Goal: Information Seeking & Learning: Learn about a topic

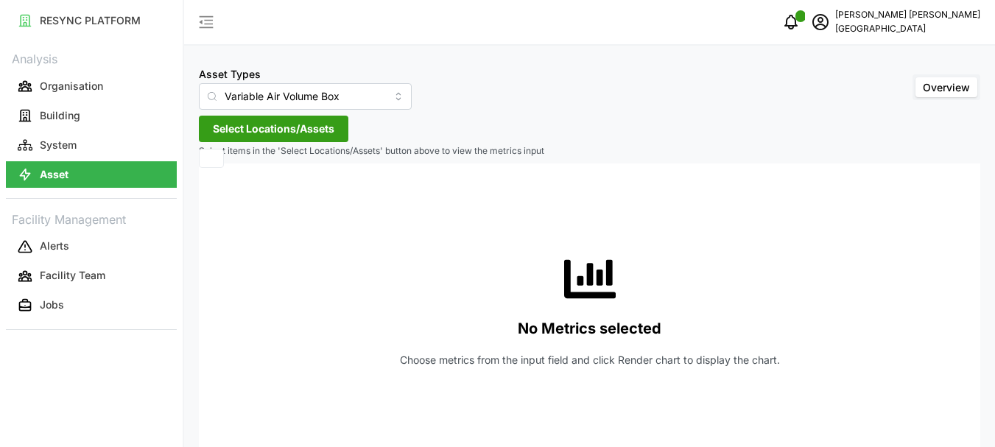
click at [263, 124] on span "Select Locations/Assets" at bounding box center [274, 128] width 122 height 25
click at [87, 178] on button "Asset" at bounding box center [91, 174] width 171 height 27
type input "Air Handling Unit"
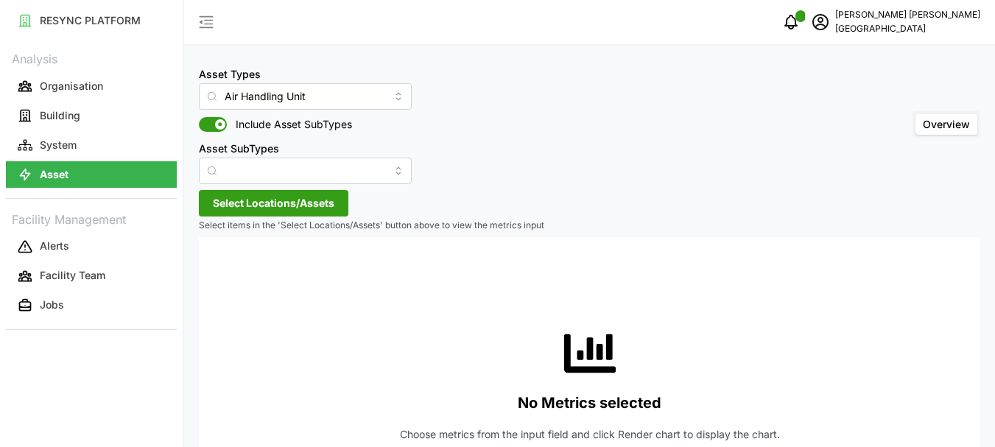
click at [217, 195] on span "Select Locations/Assets" at bounding box center [274, 203] width 122 height 25
click at [270, 198] on span "Select Locations/Assets" at bounding box center [274, 203] width 122 height 25
click at [270, 198] on button "Select Locations/Assets" at bounding box center [274, 203] width 150 height 27
click at [889, 36] on div "Mahalingam Chandramohan South Beach Tower" at bounding box center [893, 21] width 175 height 29
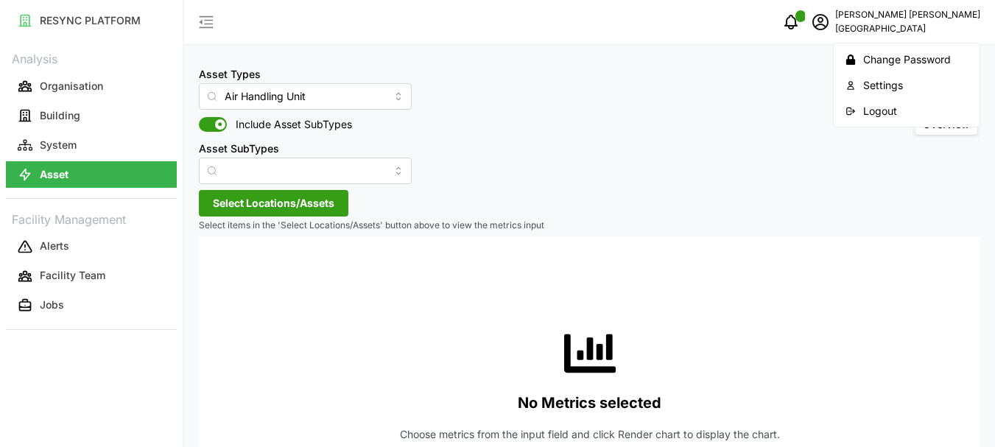
click at [887, 111] on div "Logout" at bounding box center [915, 111] width 105 height 16
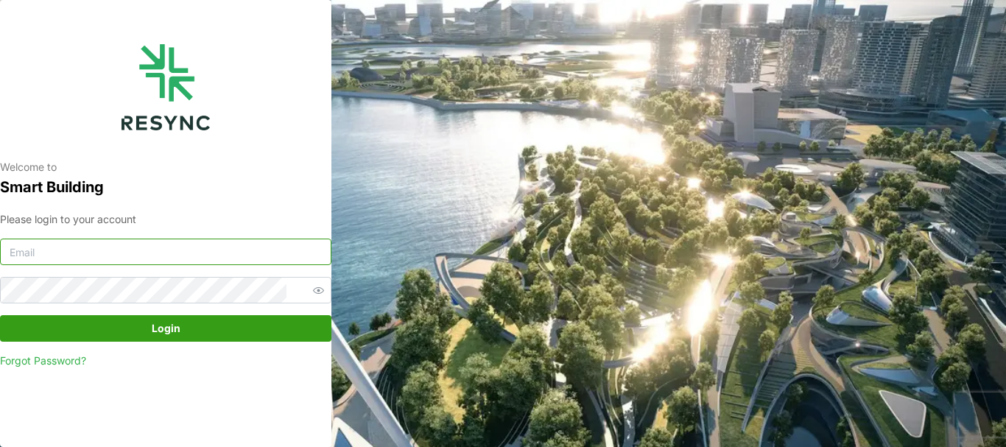
type input "[PERSON_NAME][EMAIL_ADDRESS][DOMAIN_NAME]"
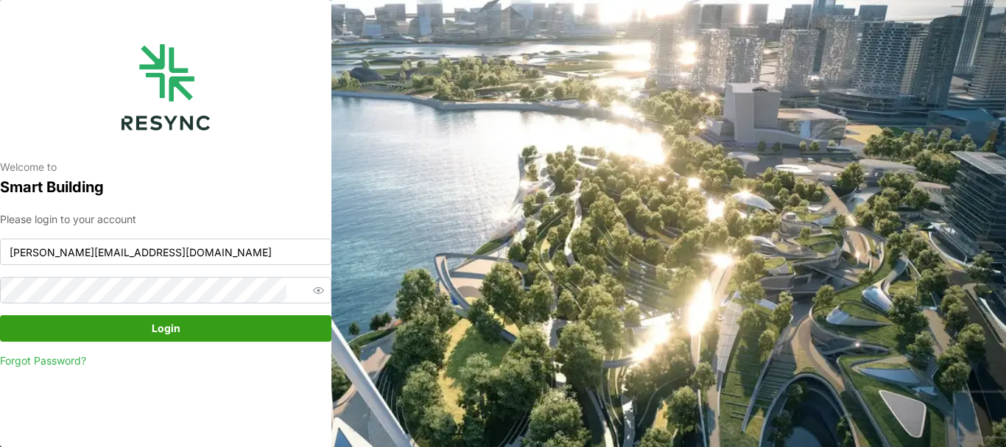
click at [214, 318] on span "Login" at bounding box center [166, 328] width 304 height 25
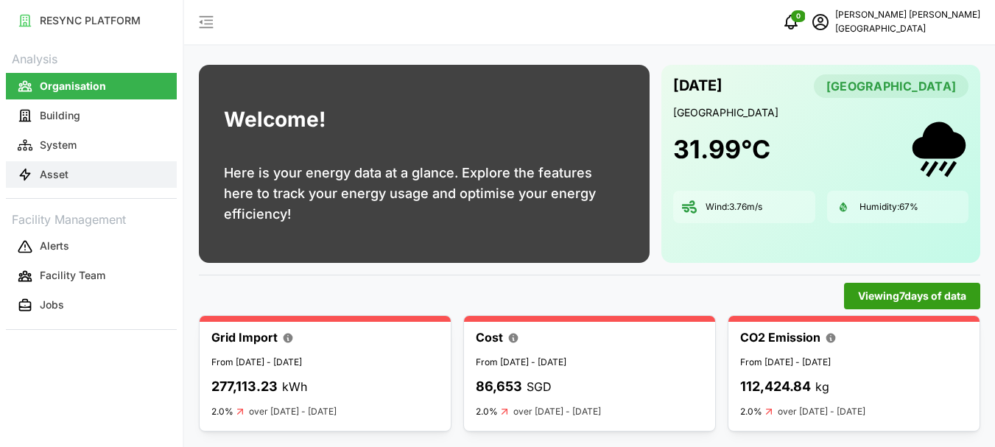
click at [60, 178] on p "Asset" at bounding box center [54, 174] width 29 height 15
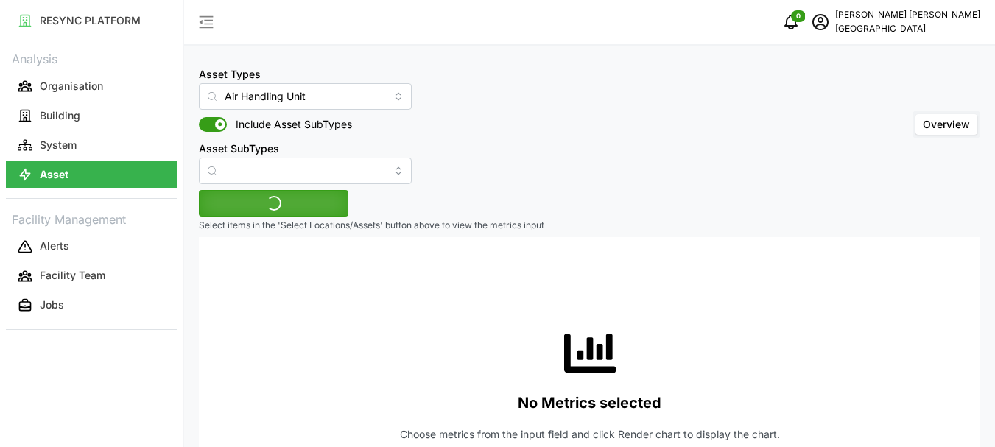
click at [239, 119] on span "Include Asset SubTypes" at bounding box center [289, 124] width 125 height 15
click at [199, 117] on input "Include Asset SubTypes" at bounding box center [199, 117] width 0 height 0
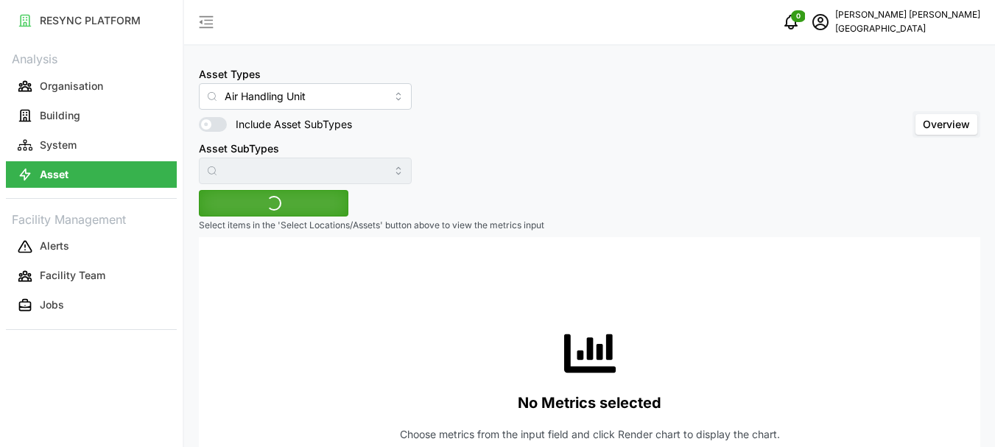
click at [227, 124] on span "Include Asset SubTypes" at bounding box center [289, 124] width 125 height 15
click at [199, 117] on input "Include Asset SubTypes" at bounding box center [199, 117] width 0 height 0
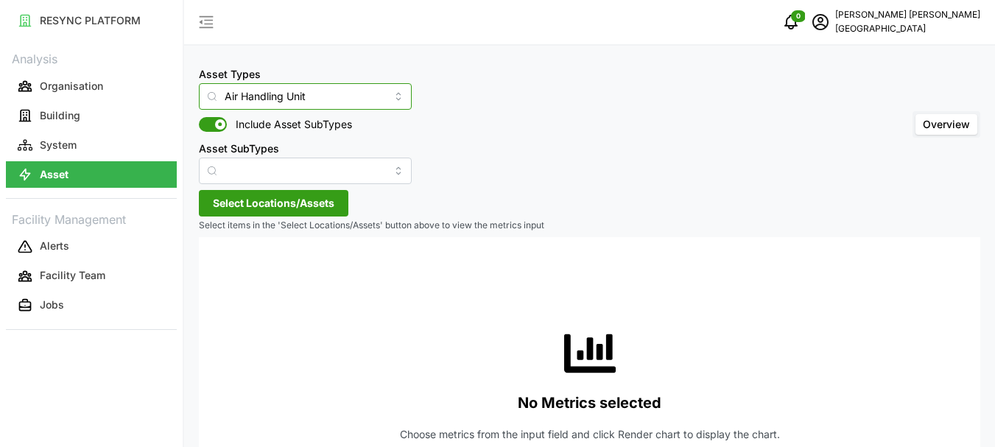
click at [371, 98] on input "Air Handling Unit" at bounding box center [305, 96] width 213 height 27
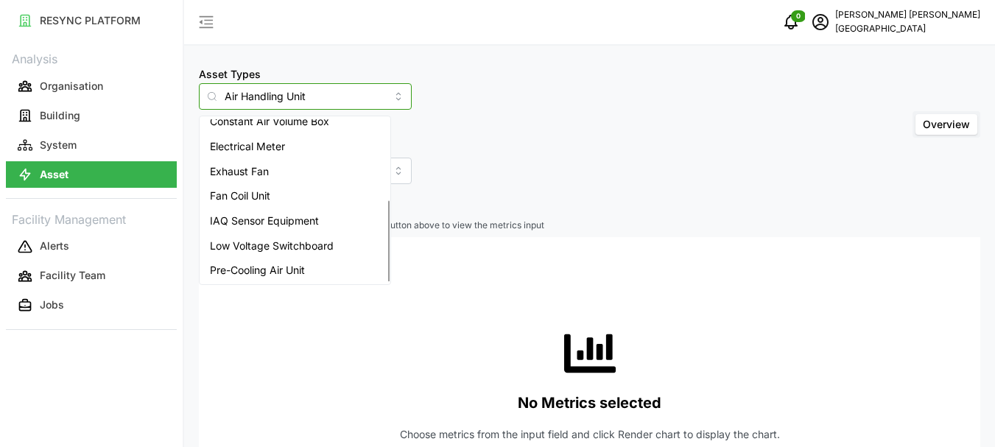
scroll to position [161, 0]
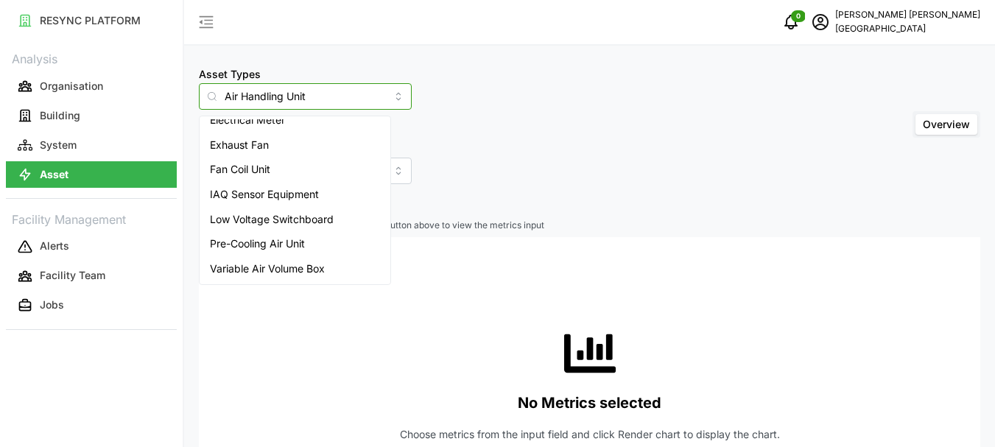
click at [262, 272] on span "Variable Air Volume Box" at bounding box center [267, 269] width 115 height 16
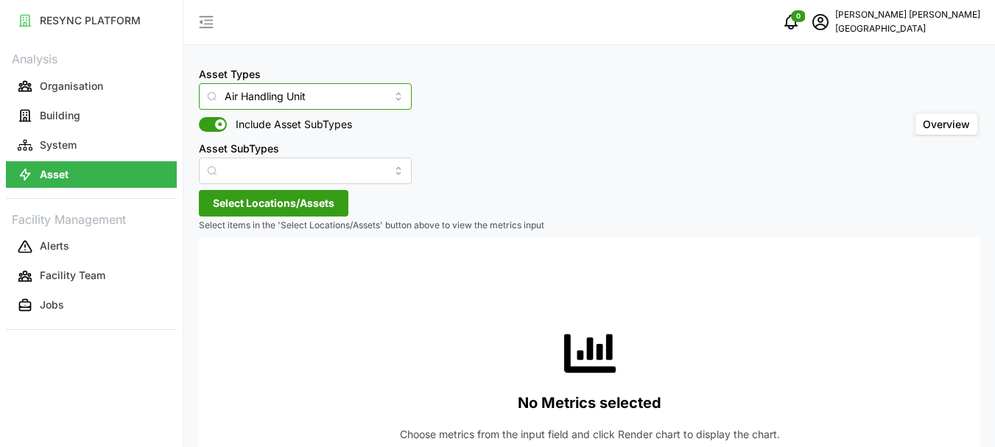
type input "Variable Air Volume Box"
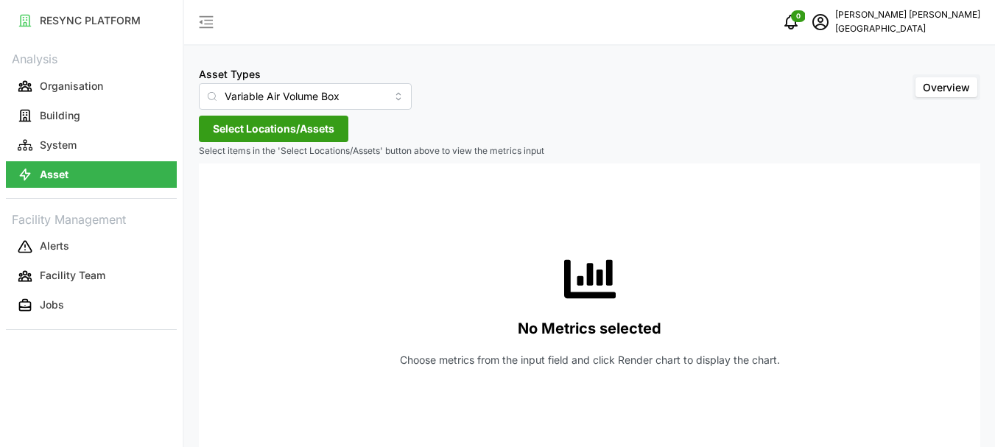
click at [273, 122] on span "Select Locations/Assets" at bounding box center [274, 128] width 122 height 25
click at [217, 197] on icon at bounding box center [218, 195] width 12 height 12
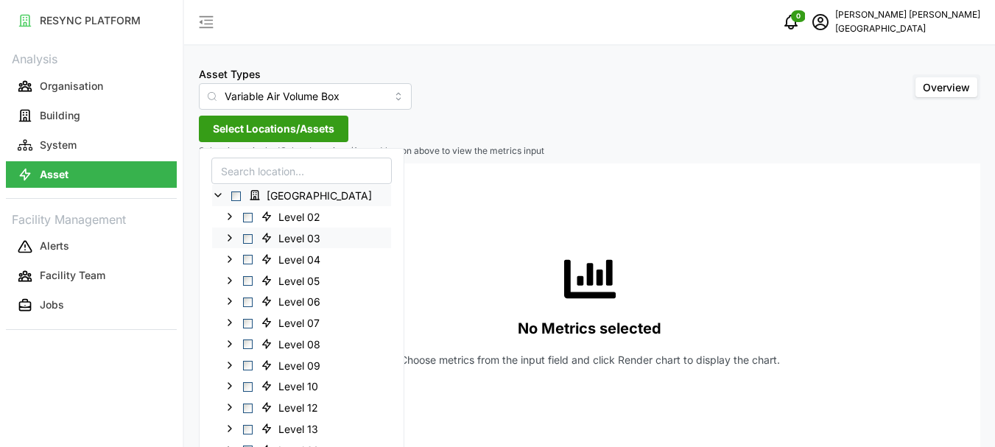
click at [233, 239] on icon at bounding box center [230, 238] width 12 height 12
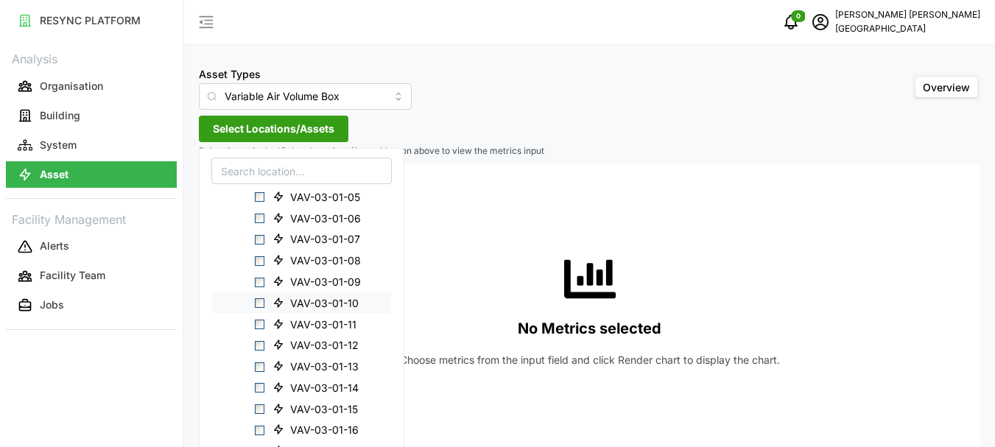
scroll to position [74, 0]
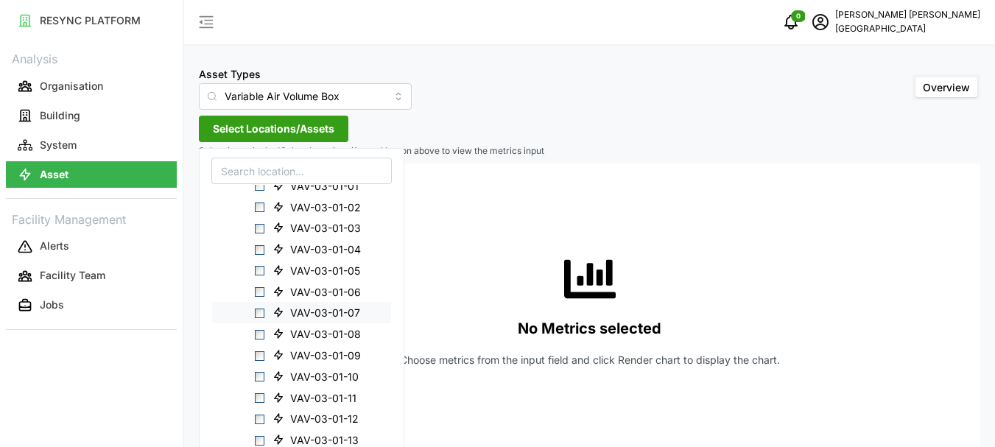
click at [310, 314] on span "VAV-03-01-07" at bounding box center [325, 313] width 70 height 15
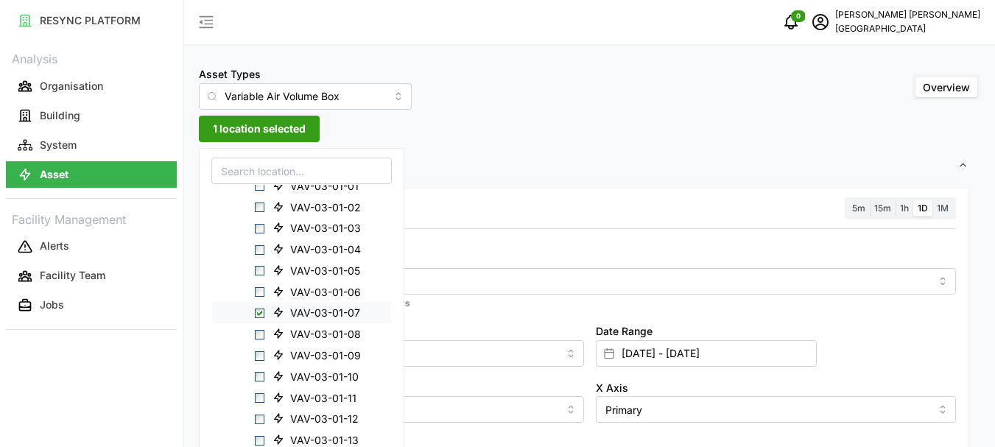
scroll to position [147, 0]
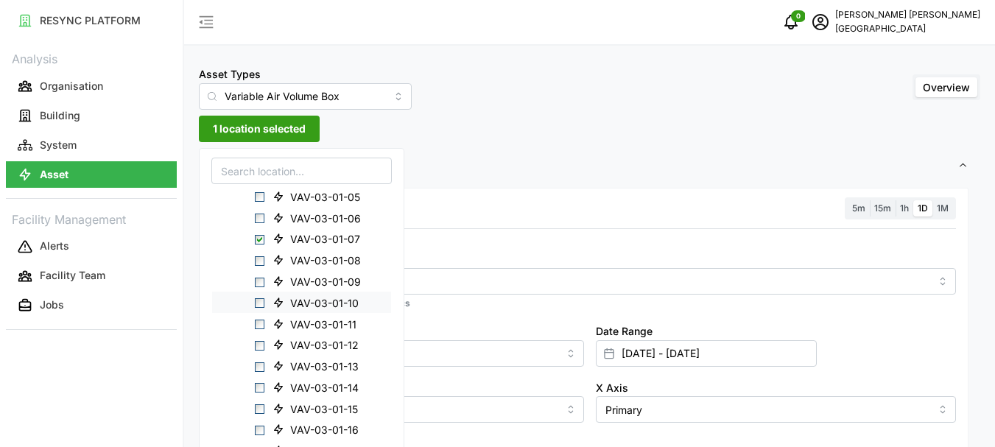
click at [265, 305] on div "VAV-03-01-10" at bounding box center [301, 302] width 179 height 21
click at [262, 241] on span "Select VAV-03-01-07" at bounding box center [260, 240] width 10 height 10
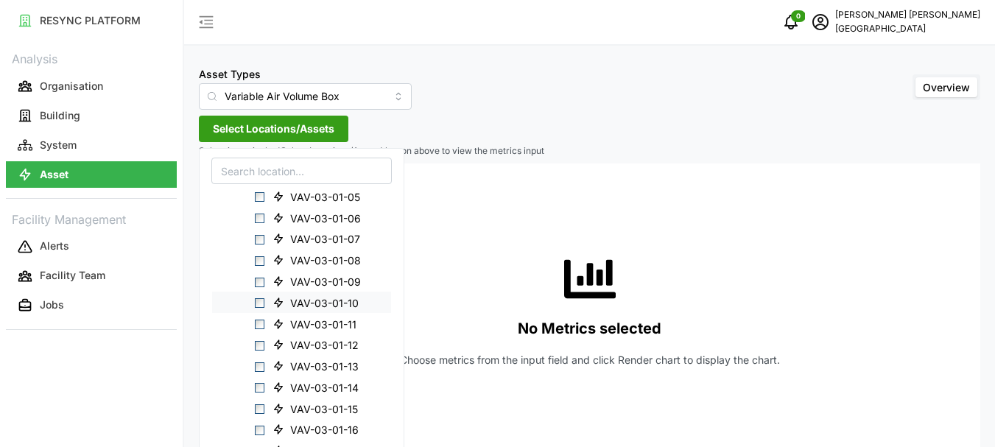
click at [263, 302] on span "Select VAV-03-01-10" at bounding box center [260, 303] width 10 height 10
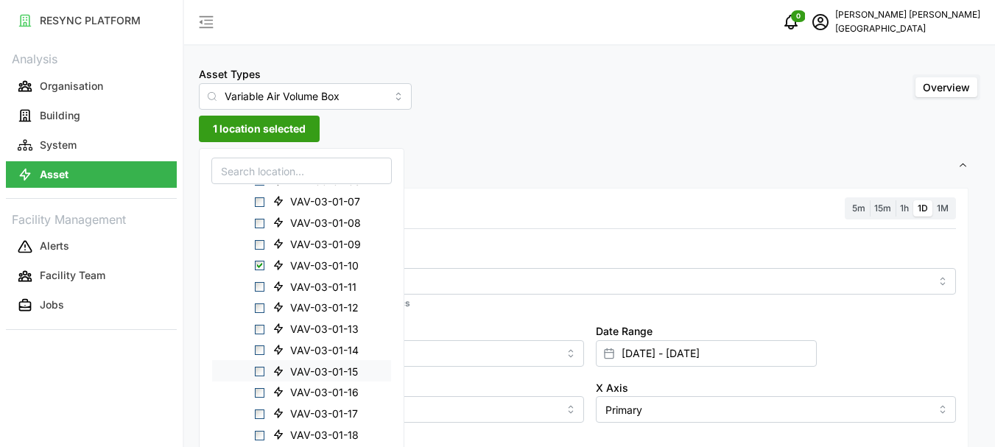
scroll to position [221, 0]
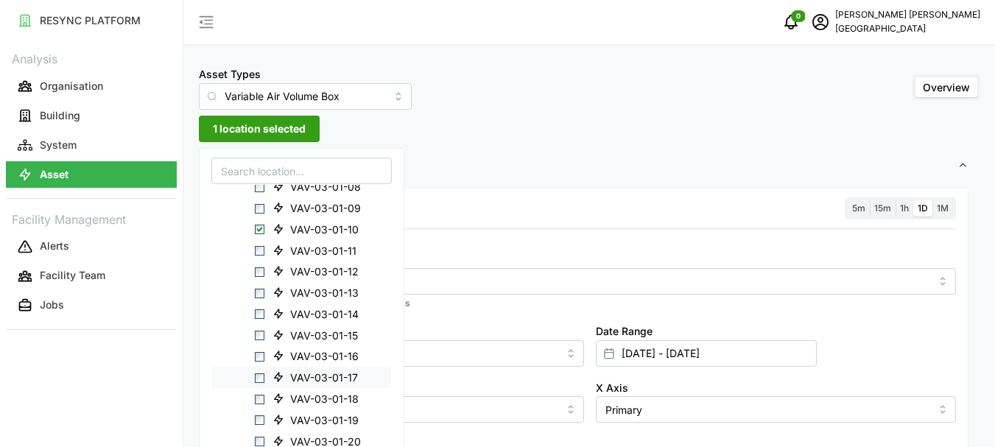
click at [260, 381] on span "Select VAV-03-01-17" at bounding box center [260, 378] width 10 height 10
click at [254, 133] on span "2 locations selected" at bounding box center [263, 128] width 101 height 25
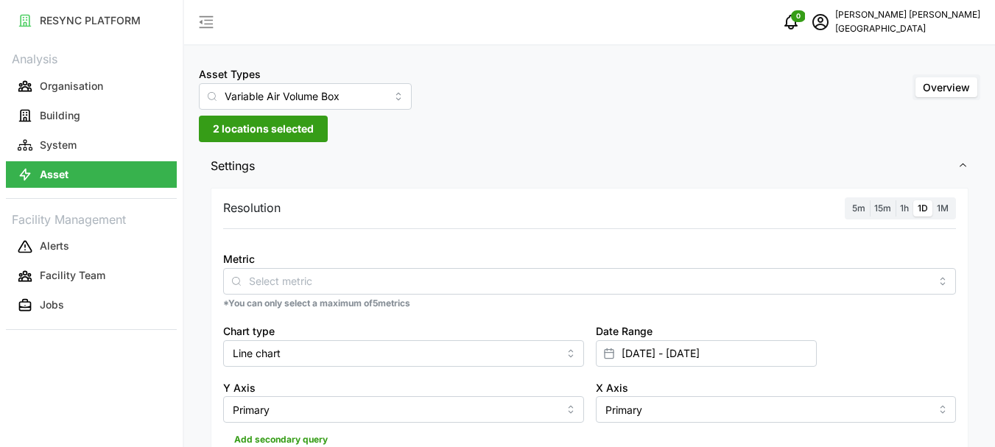
click at [904, 208] on span "1h" at bounding box center [904, 208] width 9 height 11
click at [896, 200] on input "1h" at bounding box center [896, 200] width 0 height 0
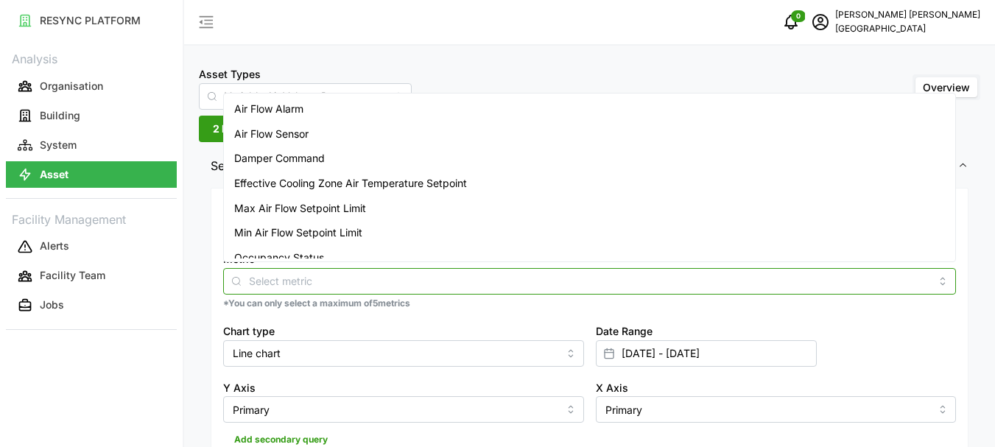
click at [272, 286] on input "Metric" at bounding box center [589, 281] width 681 height 16
click at [280, 134] on span "Air Flow Sensor" at bounding box center [271, 134] width 74 height 16
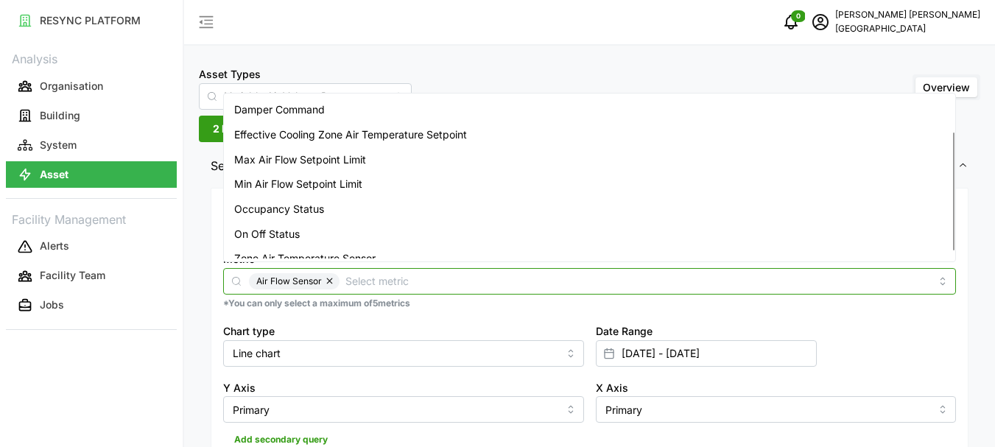
scroll to position [61, 0]
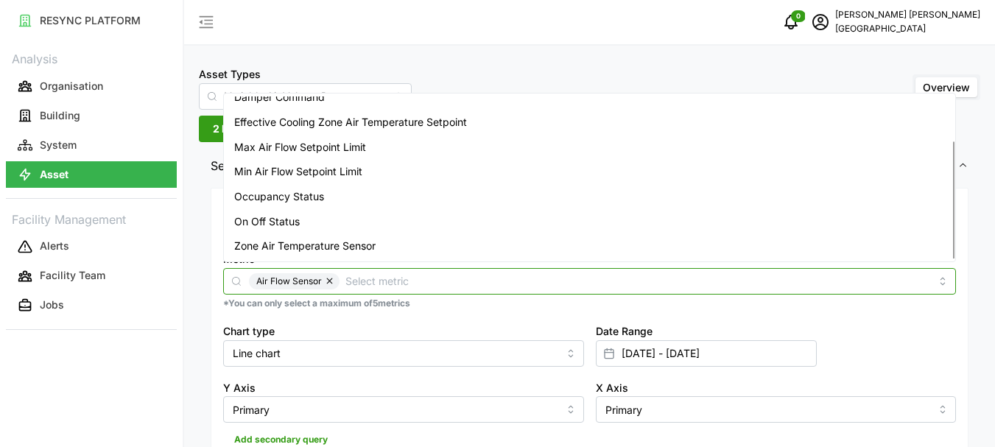
click at [287, 248] on span "Zone Air Temperature Sensor" at bounding box center [304, 246] width 141 height 16
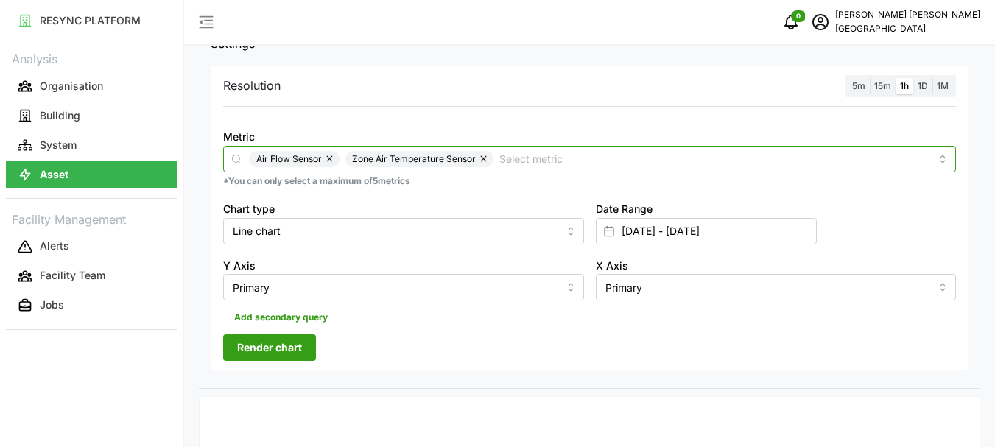
scroll to position [368, 0]
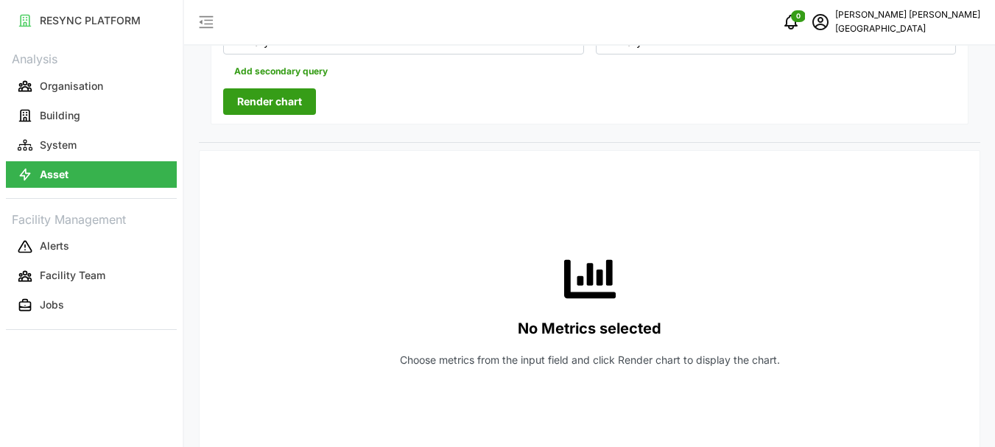
click at [264, 97] on span "Render chart" at bounding box center [269, 101] width 65 height 25
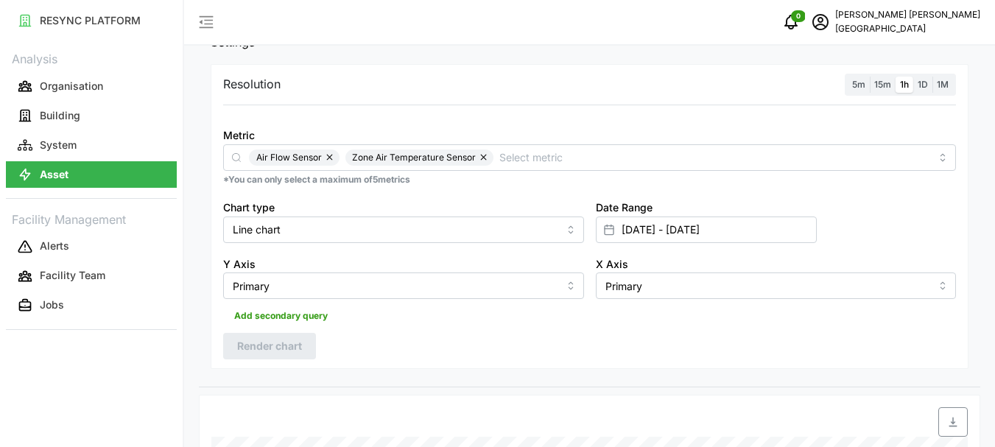
scroll to position [147, 0]
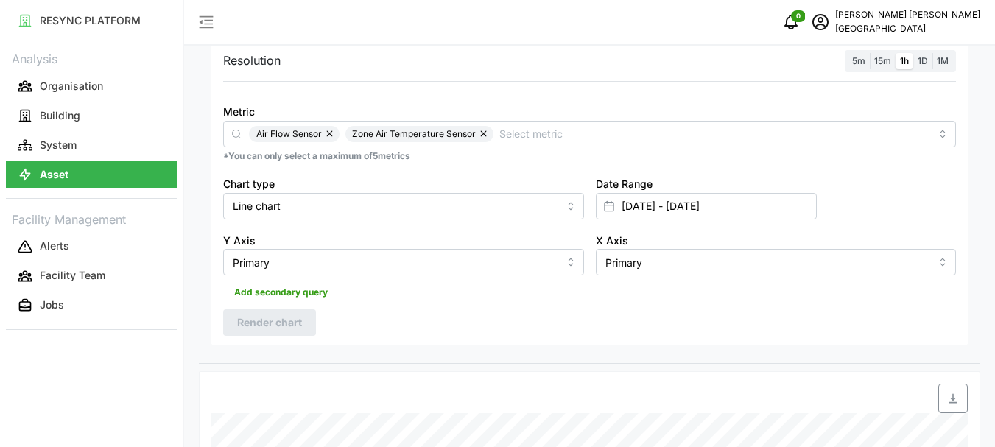
click at [611, 208] on icon at bounding box center [609, 206] width 12 height 12
click at [628, 206] on input "[DATE] - [DATE]" at bounding box center [706, 206] width 221 height 27
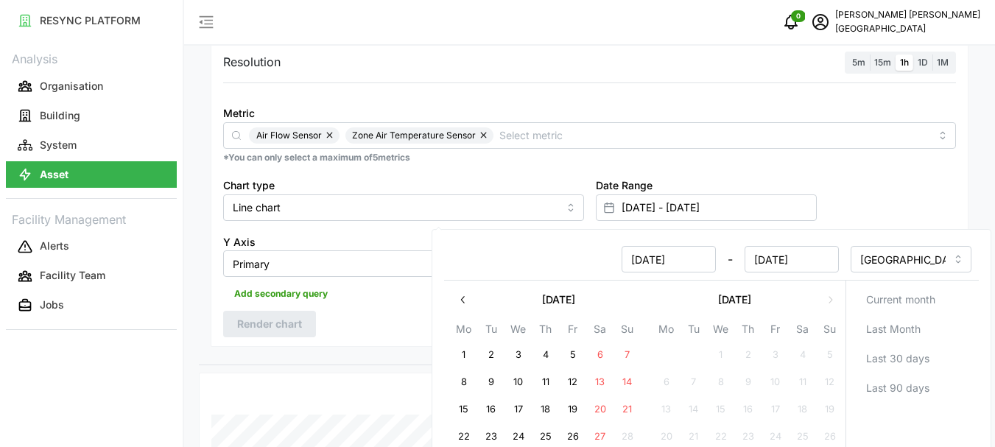
scroll to position [293, 0]
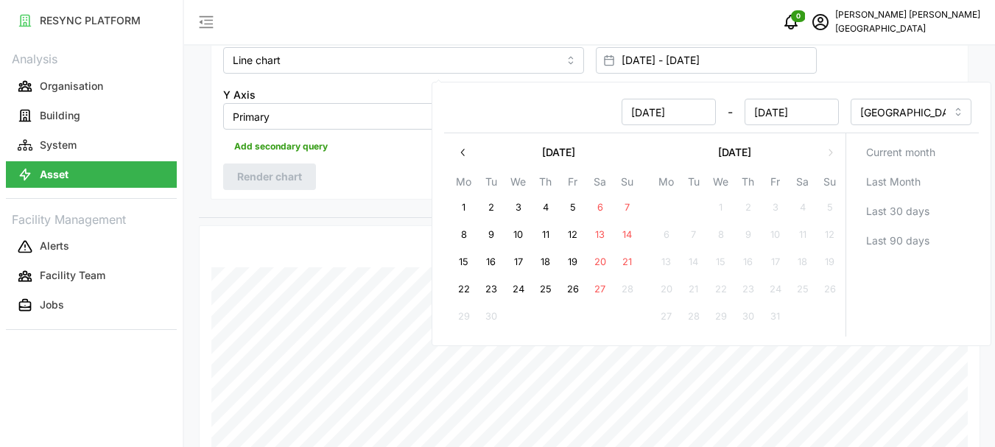
click at [600, 286] on button "27" at bounding box center [600, 289] width 27 height 27
type input "[DATE] - [DATE]"
type input "[DATE]"
click at [600, 286] on button "27" at bounding box center [600, 289] width 27 height 27
type input "[DATE] - [DATE]"
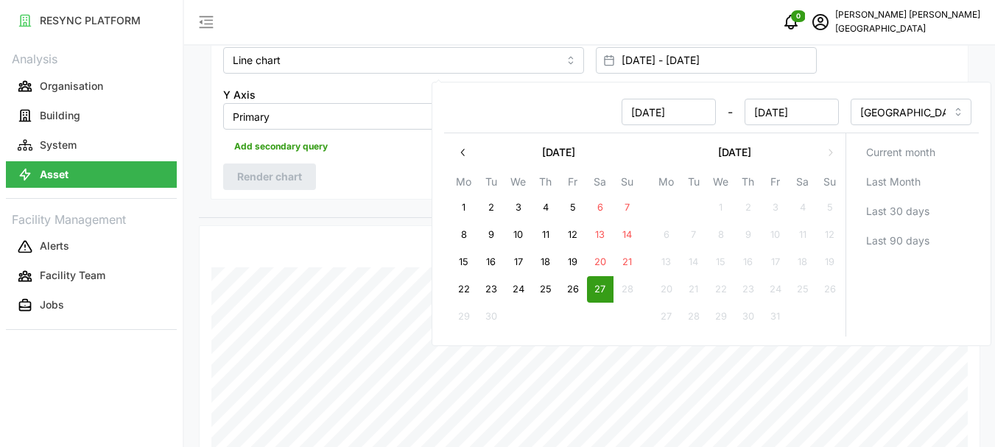
type input "[DATE]"
click at [600, 286] on button "27" at bounding box center [600, 289] width 27 height 27
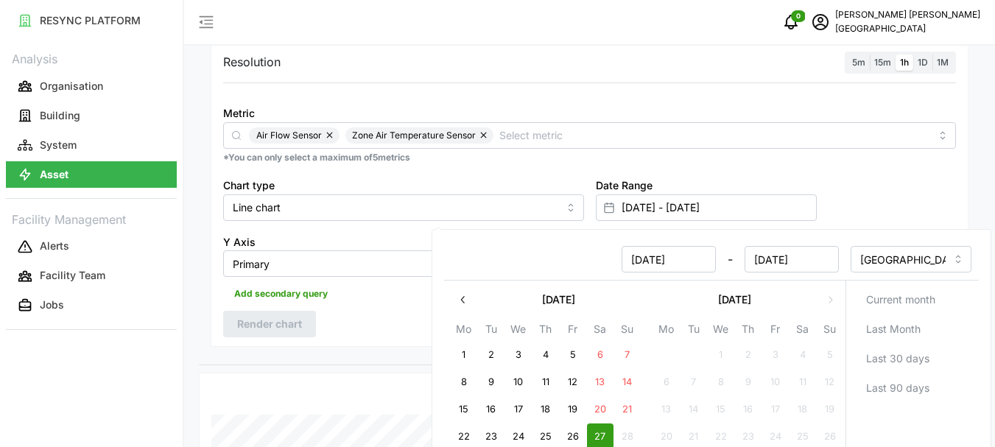
scroll to position [220, 0]
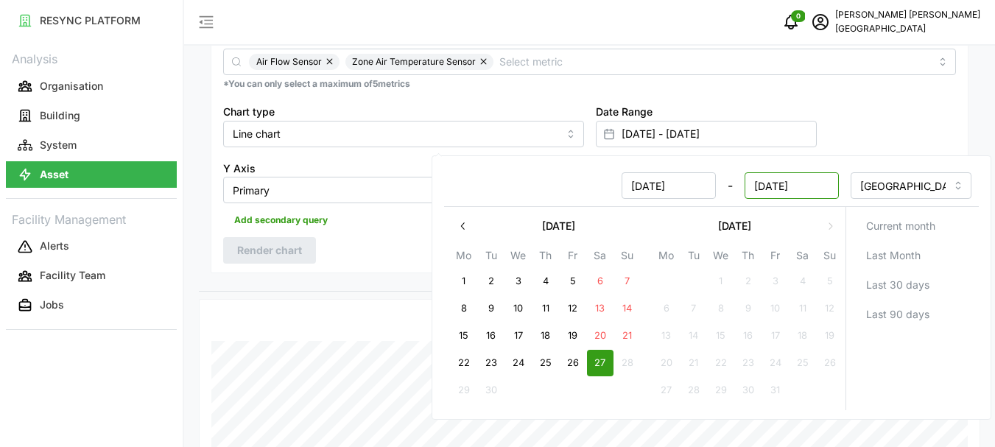
click at [789, 183] on input "[DATE]" at bounding box center [792, 185] width 94 height 27
click at [760, 191] on input "[DATE]" at bounding box center [792, 185] width 94 height 27
click at [762, 188] on input "[DATE]" at bounding box center [792, 185] width 94 height 27
click at [597, 368] on button "27" at bounding box center [600, 363] width 27 height 27
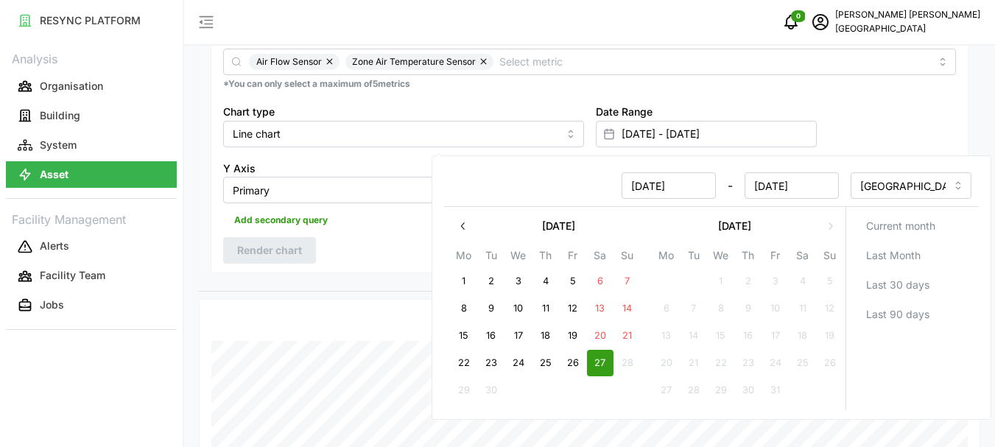
click at [597, 368] on button "27" at bounding box center [600, 363] width 27 height 27
click at [379, 308] on div at bounding box center [334, 326] width 256 height 41
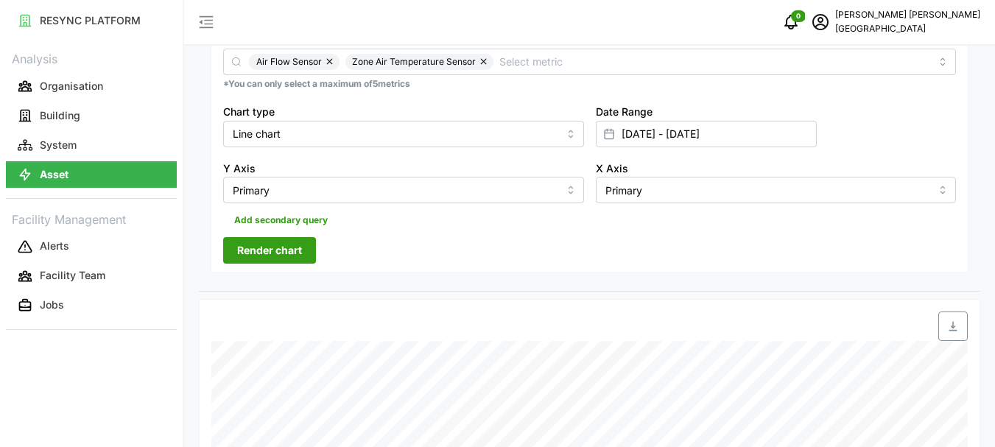
click at [264, 245] on span "Render chart" at bounding box center [269, 250] width 65 height 25
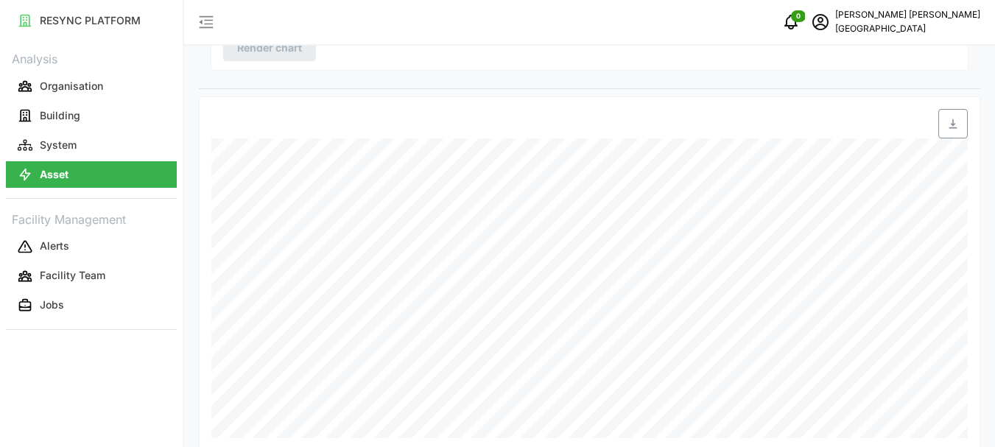
scroll to position [441, 0]
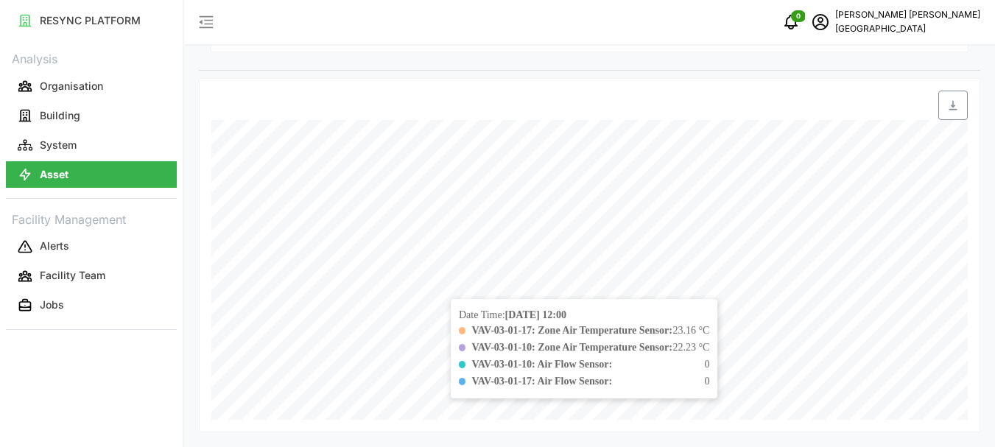
click at [718, 318] on div "Date Time: [DATE] 12:00 VAV-03-01-17: Zone Air Temperature Sensor: 23.16 °C VAV…" at bounding box center [584, 348] width 267 height 99
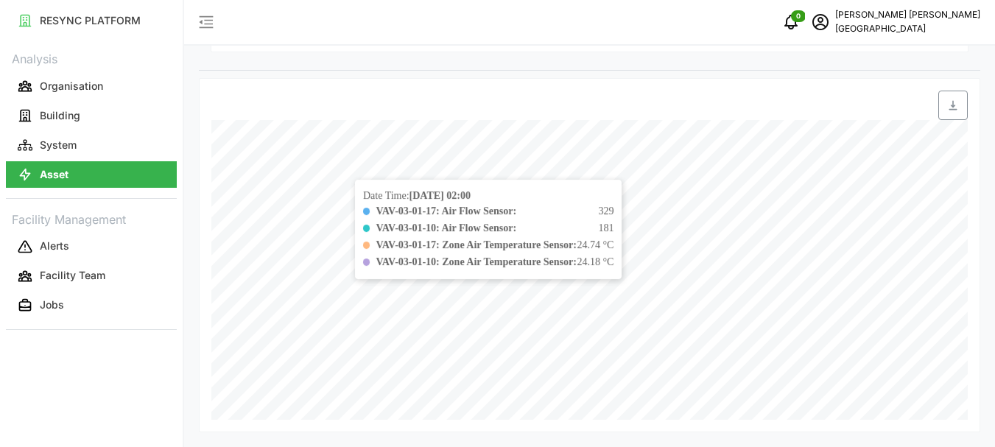
scroll to position [146, 0]
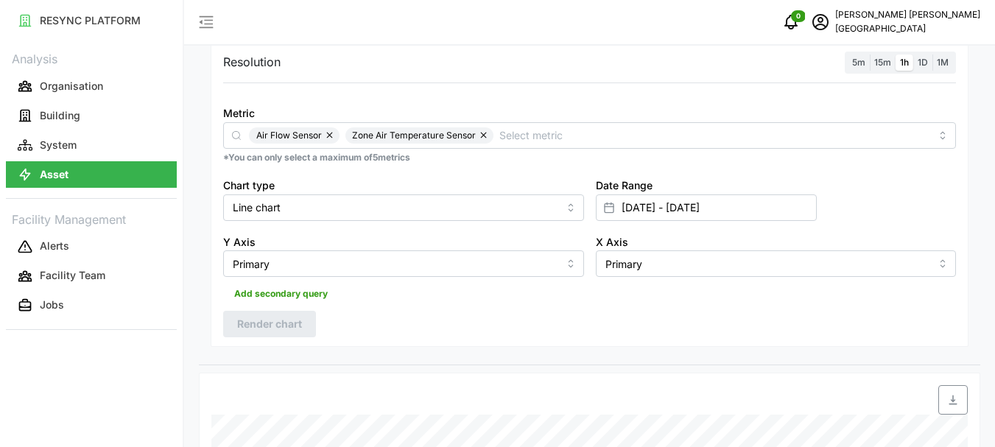
click at [348, 114] on div "Metric Air Flow Sensor Zone Air Temperature Sensor" at bounding box center [589, 126] width 733 height 45
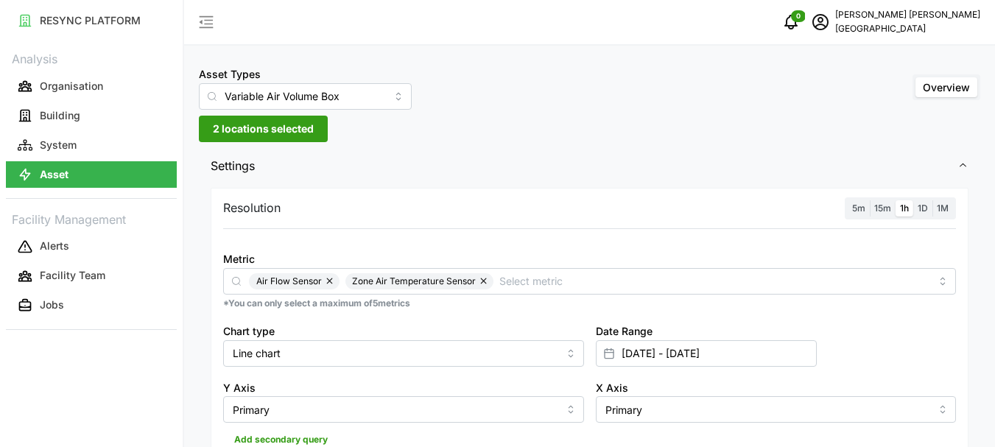
click at [236, 131] on span "2 locations selected" at bounding box center [263, 128] width 101 height 25
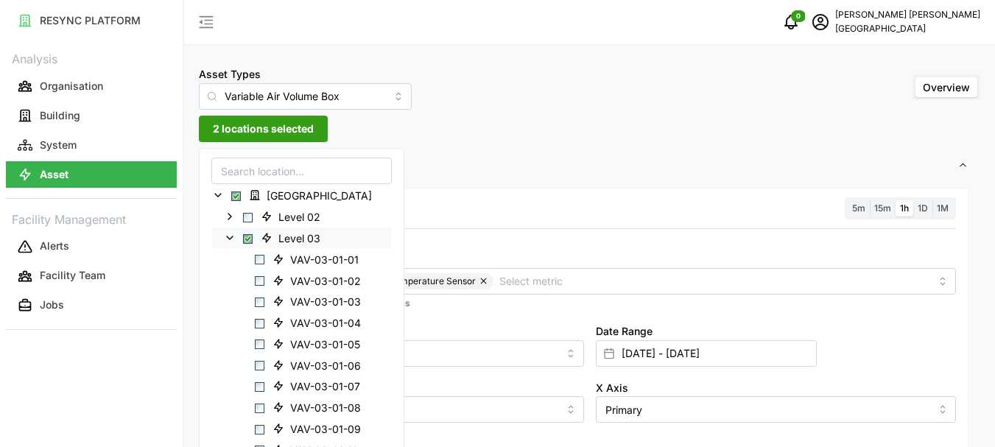
click at [248, 241] on span "Select Level 03" at bounding box center [248, 239] width 10 height 10
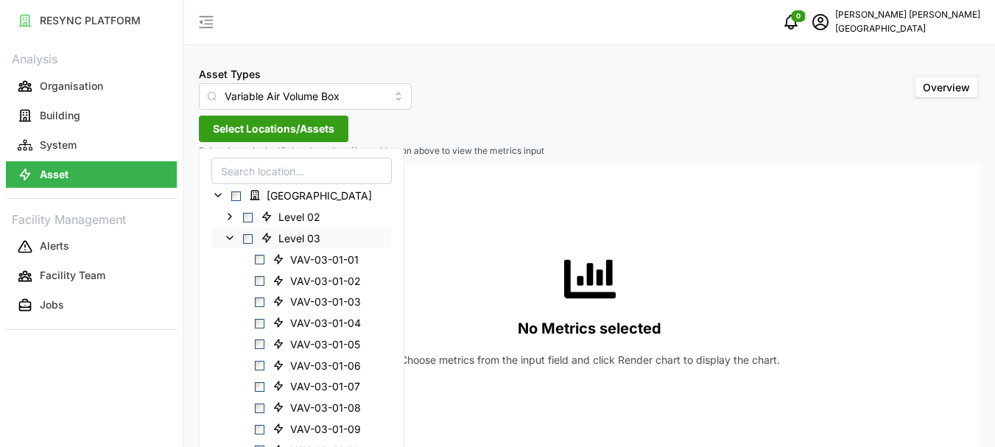
click at [230, 237] on icon at bounding box center [230, 238] width 12 height 12
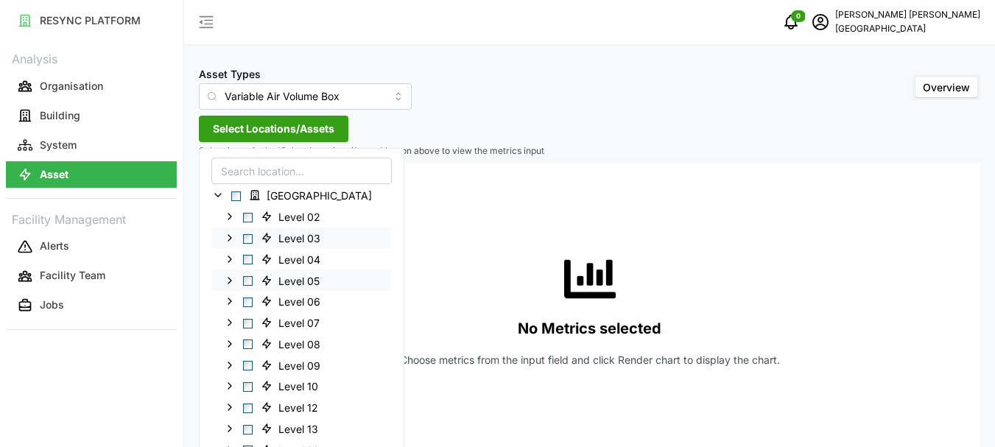
scroll to position [147, 0]
click at [230, 220] on polyline at bounding box center [229, 217] width 3 height 6
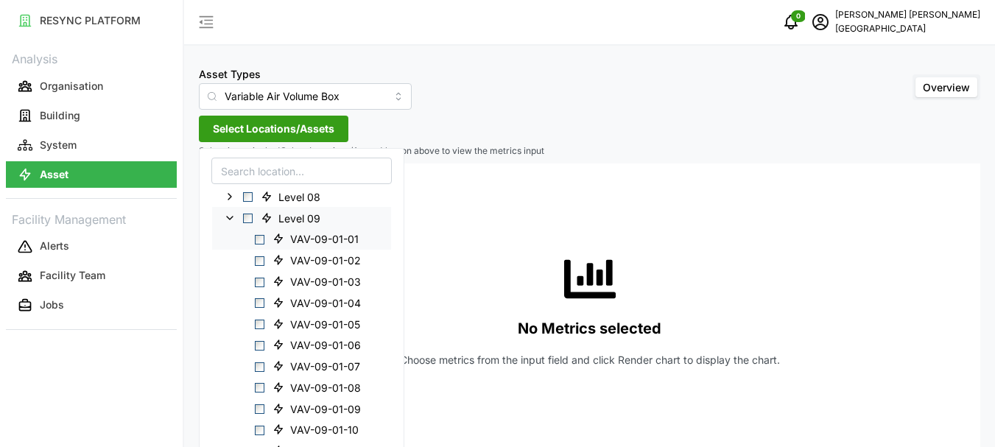
click at [263, 241] on span "Select VAV-09-01-01" at bounding box center [260, 240] width 10 height 10
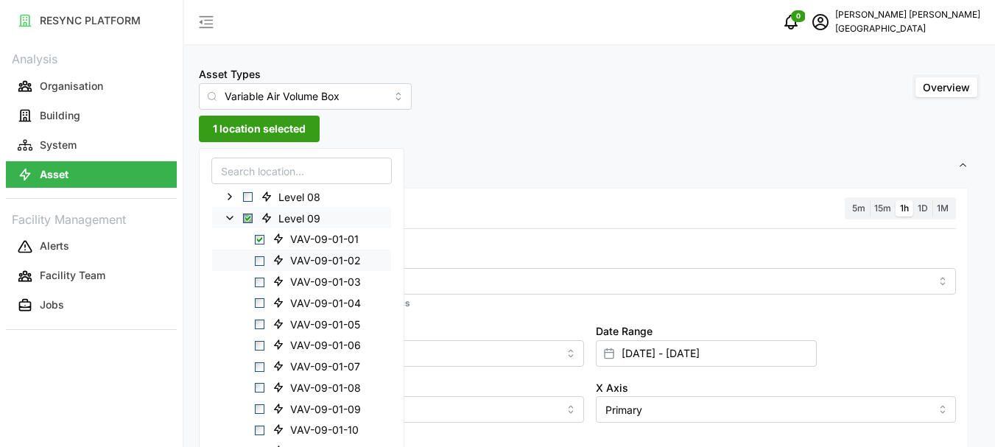
click at [262, 264] on span "Select VAV-09-01-02" at bounding box center [260, 261] width 10 height 10
click at [261, 284] on span "Select VAV-09-01-03" at bounding box center [260, 282] width 10 height 10
click at [260, 301] on span "Select VAV-09-01-04" at bounding box center [260, 303] width 10 height 10
click at [260, 320] on span "Select VAV-09-01-05" at bounding box center [260, 325] width 10 height 10
click at [262, 343] on span "Select VAV-09-01-06" at bounding box center [260, 346] width 10 height 10
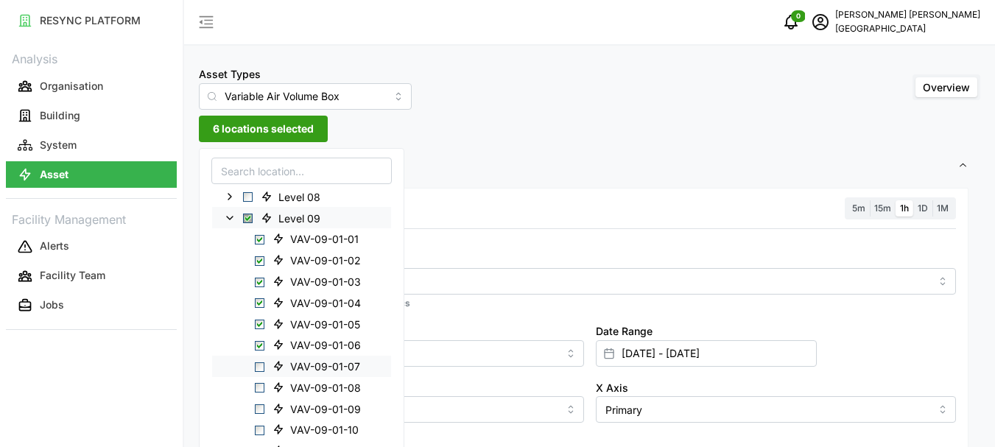
click at [259, 368] on span "Select VAV-09-01-07" at bounding box center [260, 367] width 10 height 10
click at [259, 390] on span "Select VAV-09-01-08" at bounding box center [260, 388] width 10 height 10
click at [259, 406] on span "Select VAV-09-01-09" at bounding box center [260, 409] width 10 height 10
click at [260, 427] on span "Select VAV-09-01-10" at bounding box center [260, 431] width 10 height 10
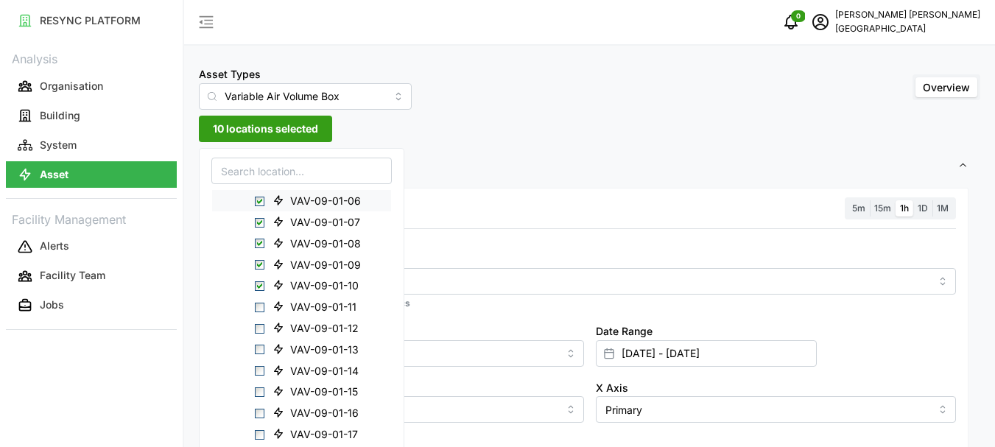
scroll to position [295, 0]
click at [263, 325] on span "Select VAV-09-01-12" at bounding box center [260, 325] width 10 height 10
click at [260, 368] on span "Select VAV-09-01-14" at bounding box center [260, 368] width 10 height 10
click at [258, 388] on span "Select VAV-09-01-15" at bounding box center [260, 390] width 10 height 10
drag, startPoint x: 256, startPoint y: 408, endPoint x: 257, endPoint y: 393, distance: 14.8
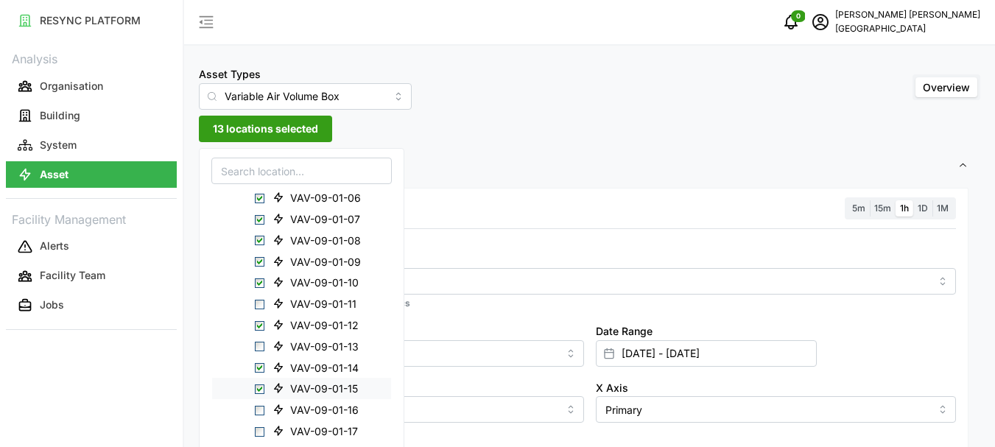
click at [256, 407] on span "Select VAV-09-01-16" at bounding box center [260, 411] width 10 height 10
click at [262, 389] on span "Select VAV-09-01-15" at bounding box center [260, 390] width 10 height 10
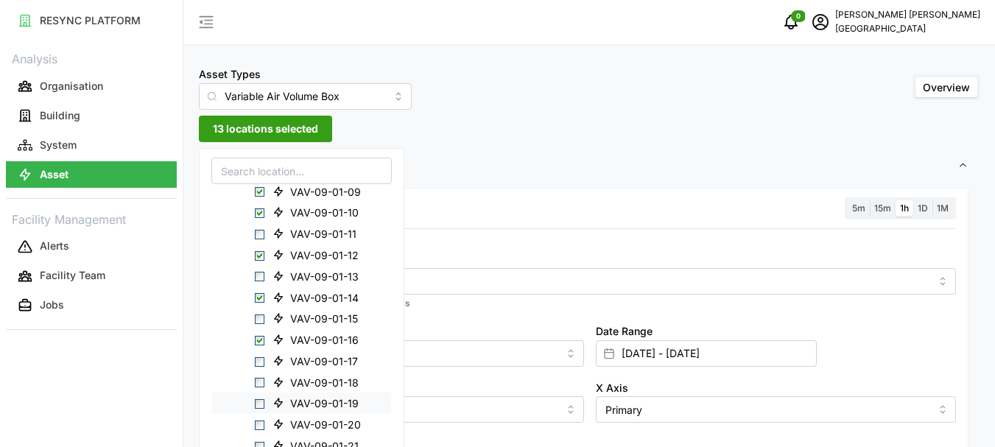
scroll to position [368, 0]
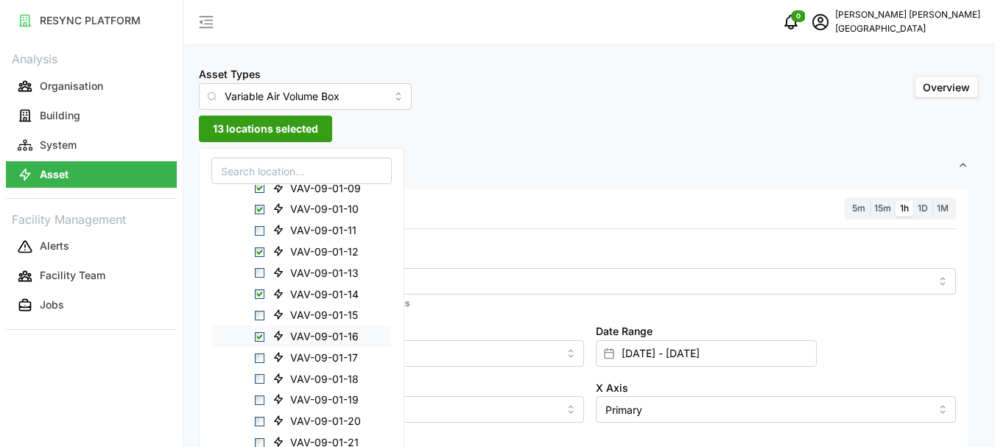
click at [263, 340] on span "Select VAV-09-01-16" at bounding box center [260, 337] width 10 height 10
click at [260, 357] on span "Select VAV-09-01-17" at bounding box center [260, 358] width 10 height 10
click at [258, 379] on span "Select VAV-09-01-18" at bounding box center [260, 379] width 10 height 10
click at [261, 400] on span "Select VAV-09-01-19" at bounding box center [260, 401] width 10 height 10
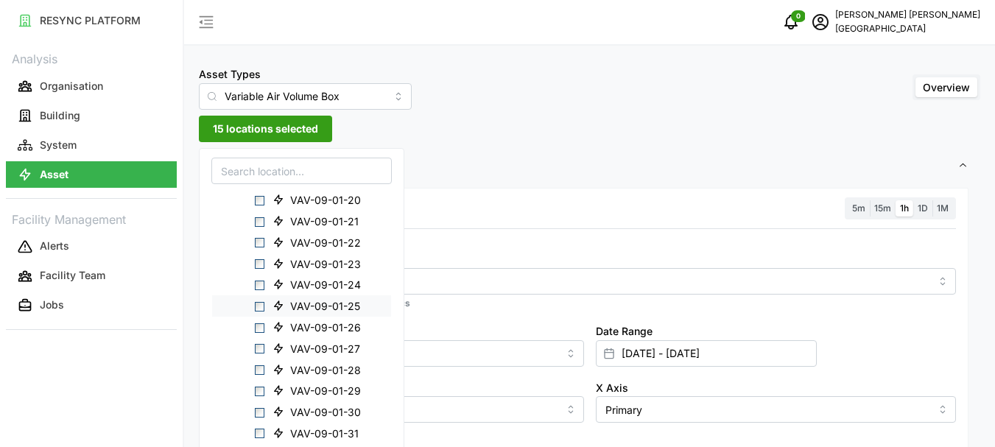
scroll to position [516, 0]
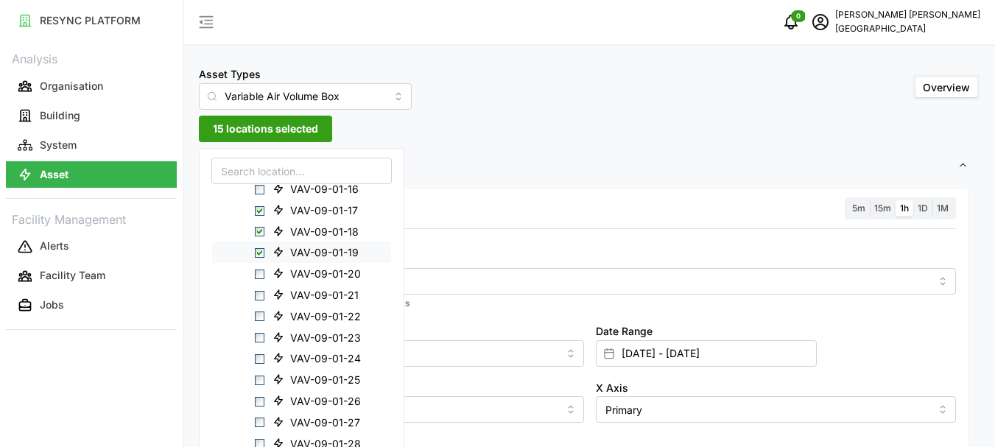
click at [262, 254] on span "Select VAV-09-01-19" at bounding box center [260, 253] width 10 height 10
click at [259, 273] on span "Select VAV-09-01-20" at bounding box center [260, 275] width 10 height 10
click at [259, 358] on span "Select VAV-09-01-24" at bounding box center [260, 359] width 10 height 10
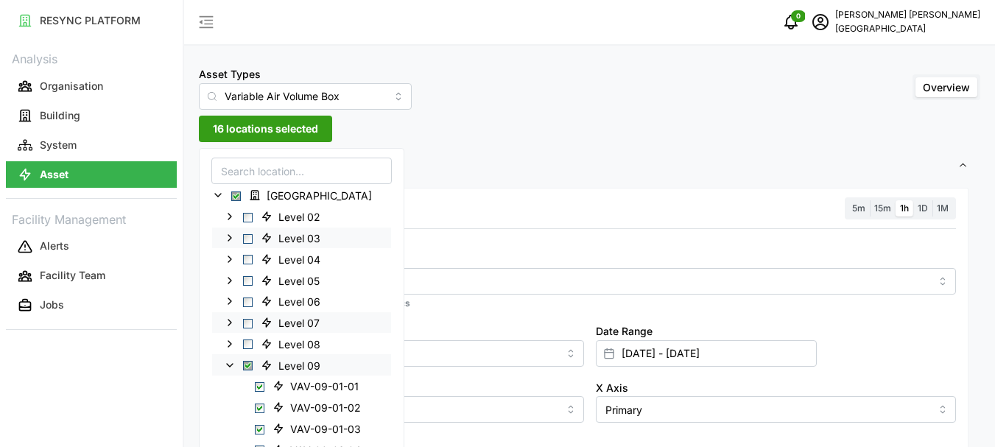
scroll to position [147, 0]
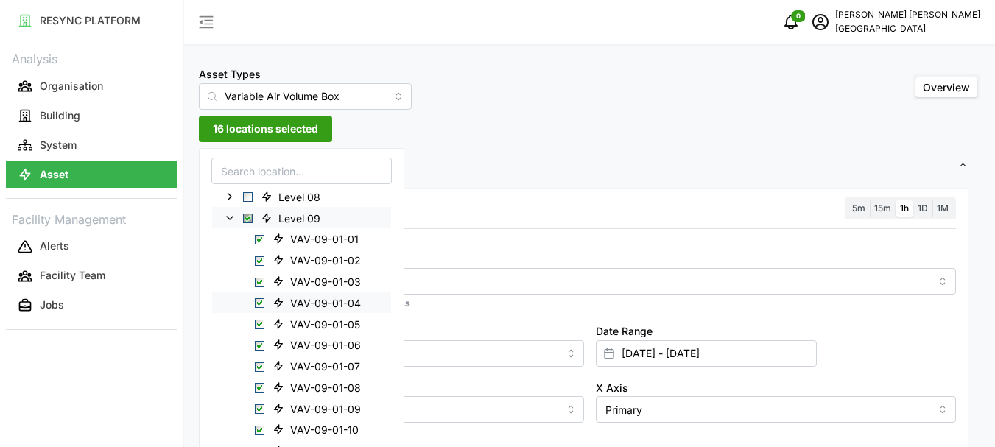
click at [264, 301] on div "VAV-09-01-04" at bounding box center [301, 302] width 179 height 21
click at [260, 305] on span "Select VAV-09-01-04" at bounding box center [260, 303] width 10 height 10
click at [259, 369] on span "Select VAV-09-01-07" at bounding box center [260, 367] width 10 height 10
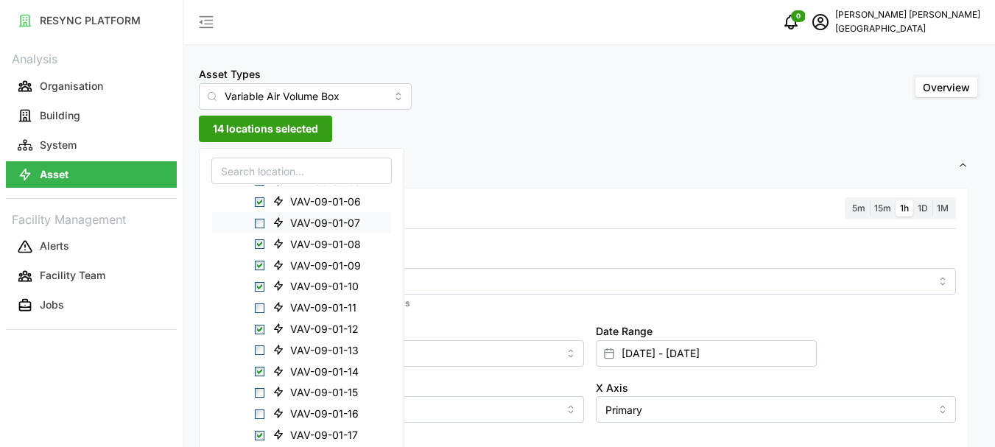
scroll to position [295, 0]
click at [260, 284] on span "Select VAV-09-01-10" at bounding box center [260, 283] width 10 height 10
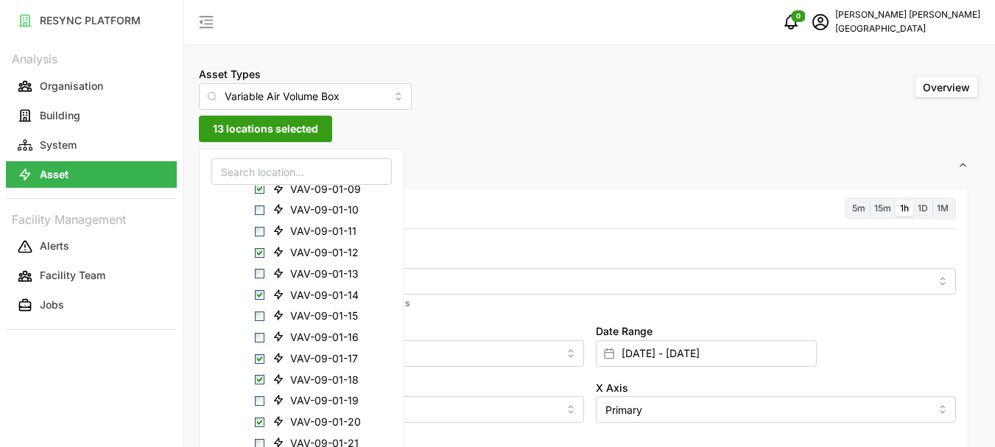
click at [267, 130] on span "13 locations selected" at bounding box center [265, 128] width 105 height 25
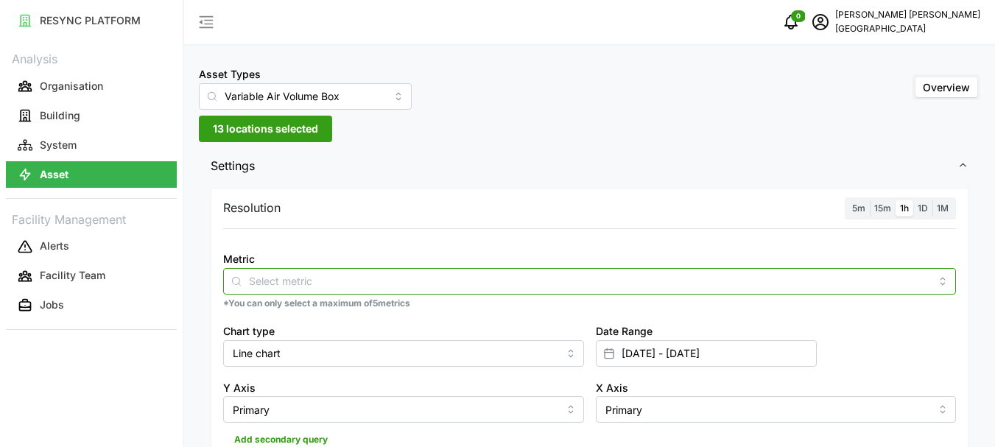
click at [280, 277] on input "Metric" at bounding box center [589, 281] width 681 height 16
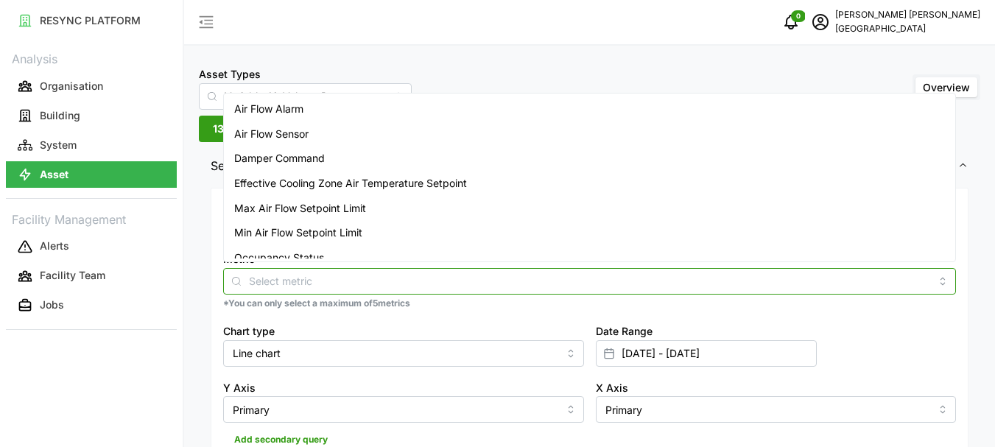
click at [286, 130] on span "Air Flow Sensor" at bounding box center [271, 134] width 74 height 16
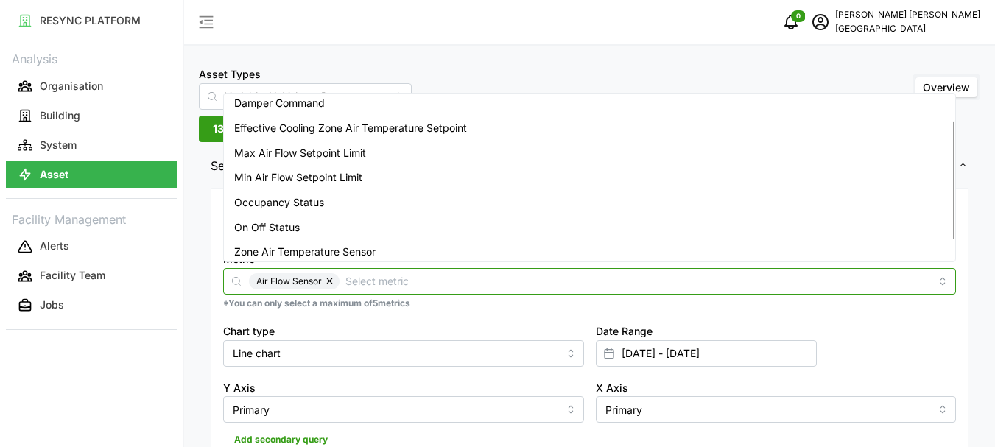
scroll to position [61, 0]
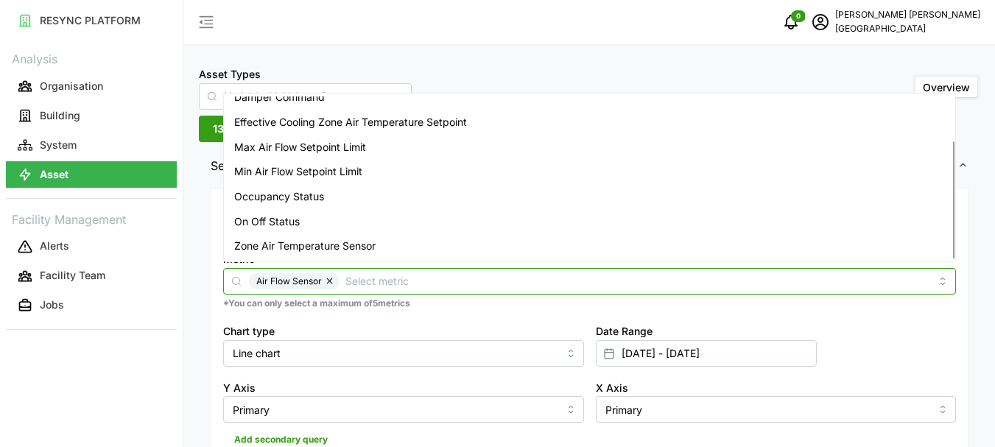
click at [300, 239] on span "Zone Air Temperature Sensor" at bounding box center [304, 246] width 141 height 16
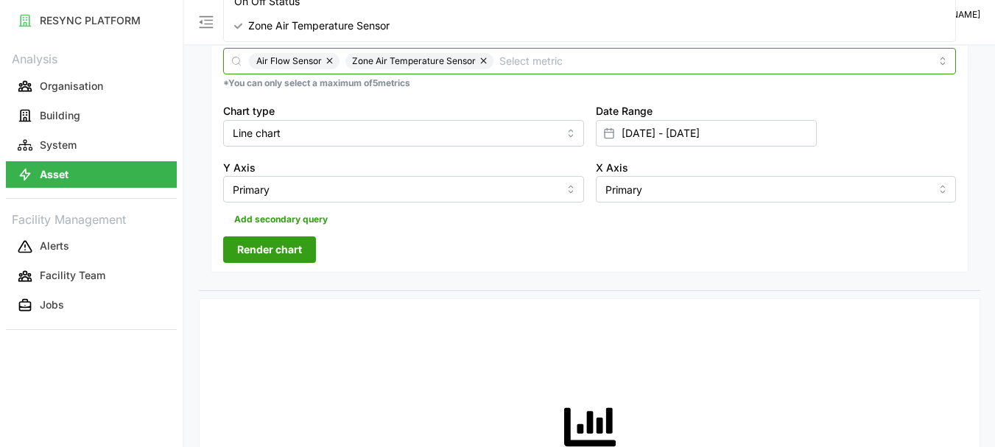
scroll to position [221, 0]
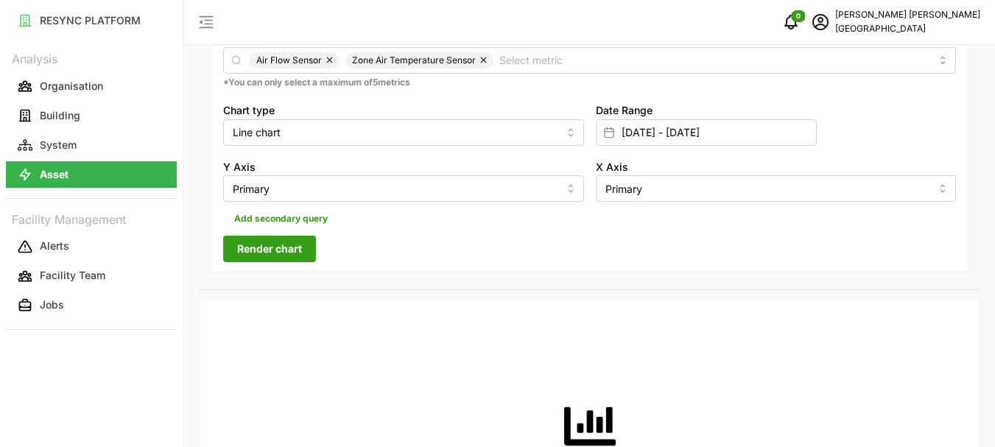
click at [267, 245] on span "Render chart" at bounding box center [269, 248] width 65 height 25
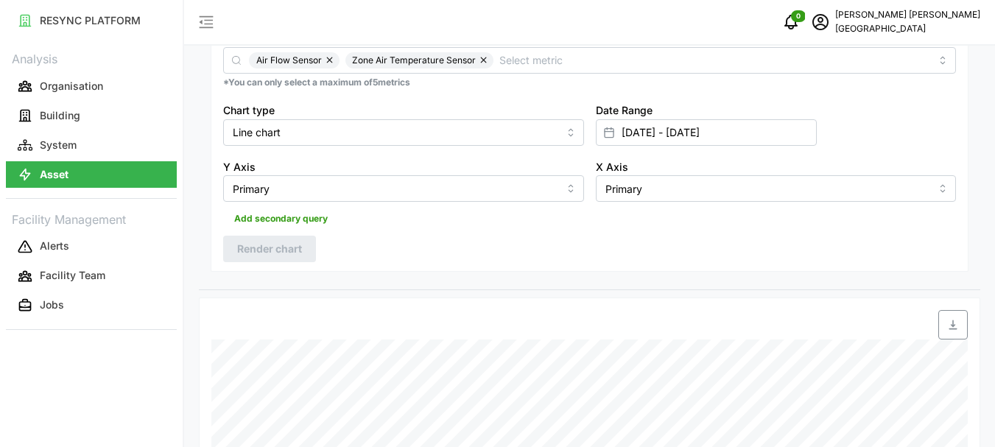
scroll to position [441, 0]
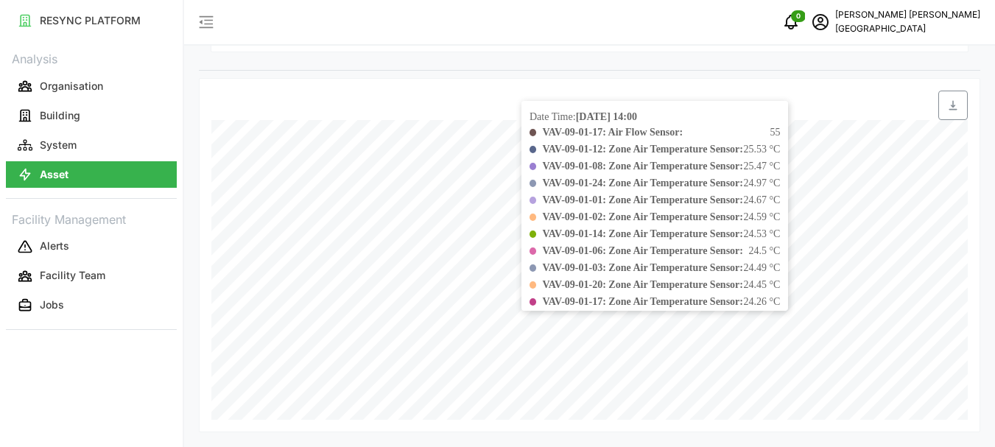
click at [839, 278] on div "Date Time: [DATE] 14:00 VAV-09-01-17: Air Flow Sensor: 55 VAV-09-01-12: Zone Ai…" at bounding box center [589, 270] width 757 height 300
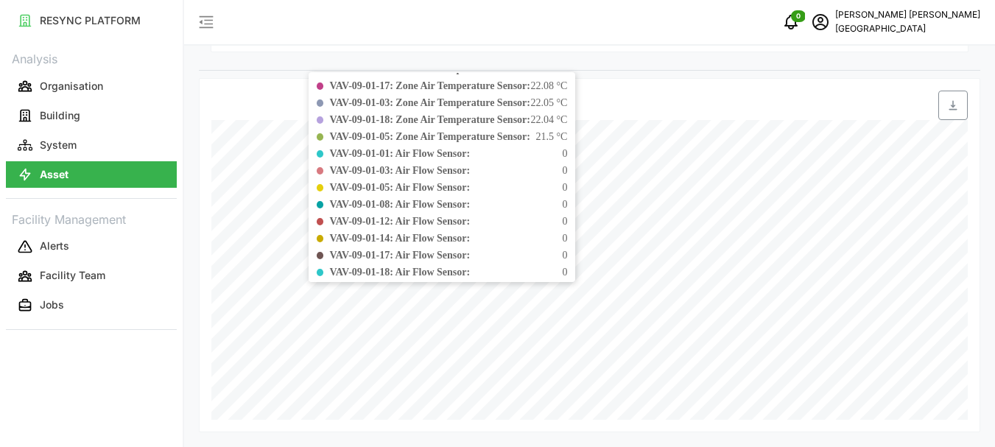
click at [567, 248] on div "VAV-09-01-17: Air Flow Sensor: 0" at bounding box center [448, 255] width 238 height 15
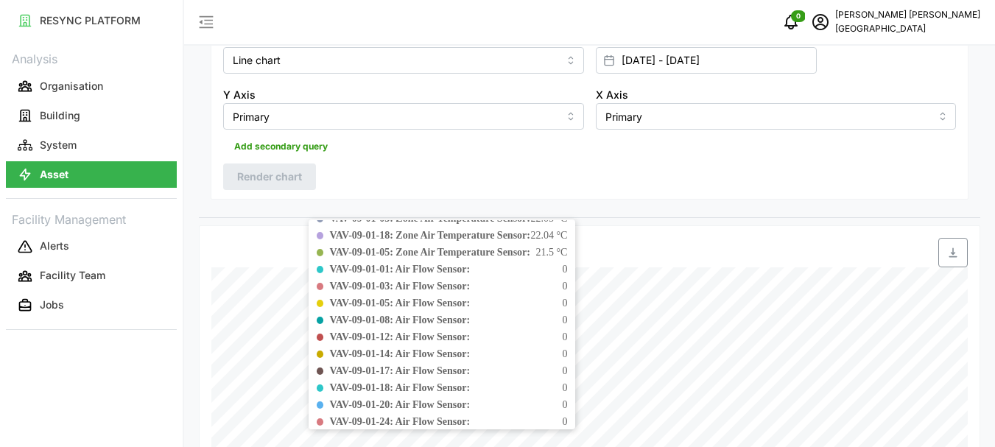
scroll to position [262, 0]
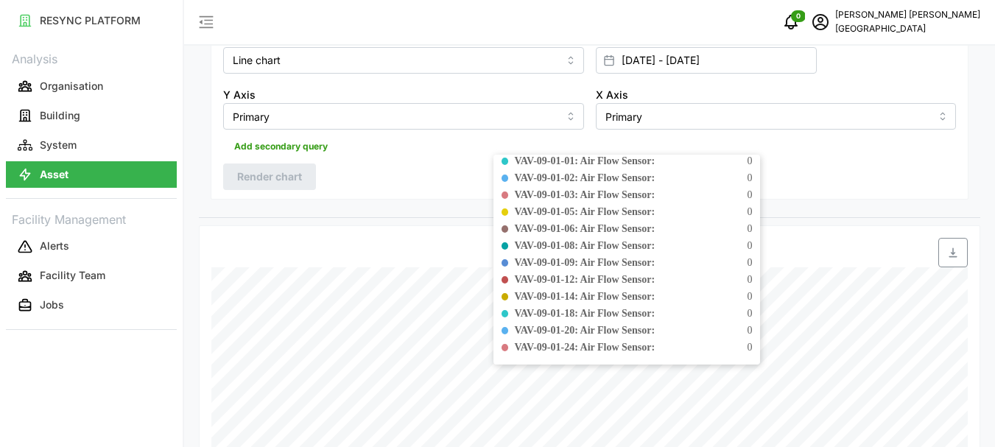
click at [729, 321] on div "VAV-09-01-18: Air Flow Sensor: 0" at bounding box center [633, 313] width 238 height 15
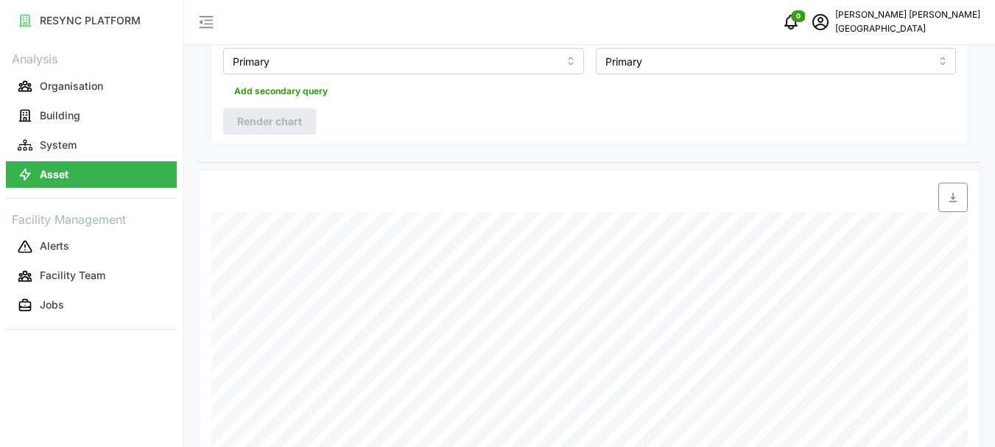
scroll to position [367, 0]
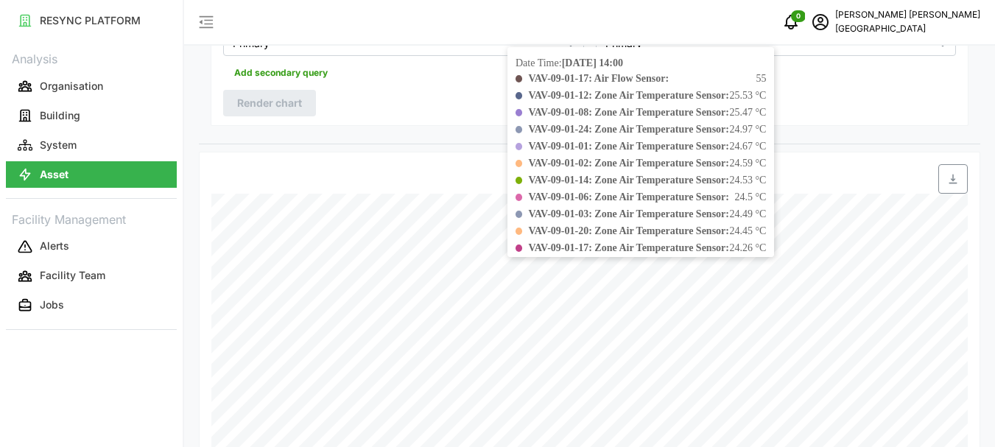
click at [729, 203] on b "VAV-09-01-06: Zone Air Temperature Sensor:" at bounding box center [628, 197] width 200 height 11
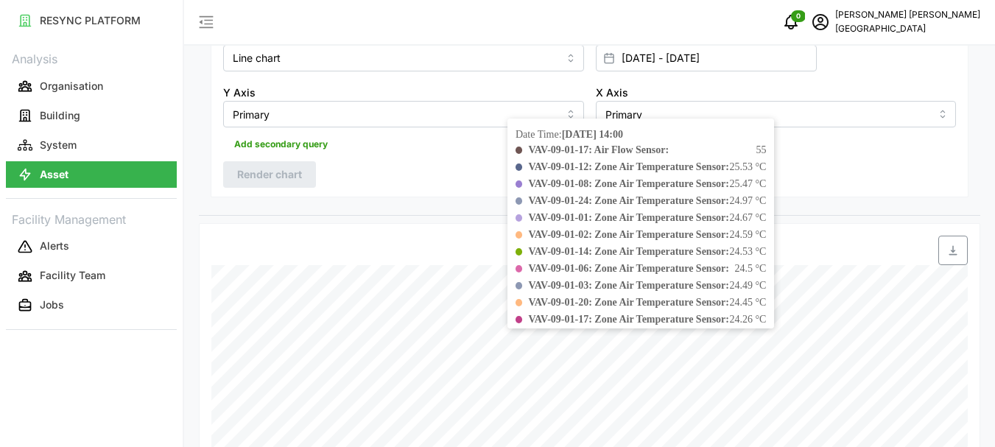
scroll to position [293, 0]
